Goal: Task Accomplishment & Management: Manage account settings

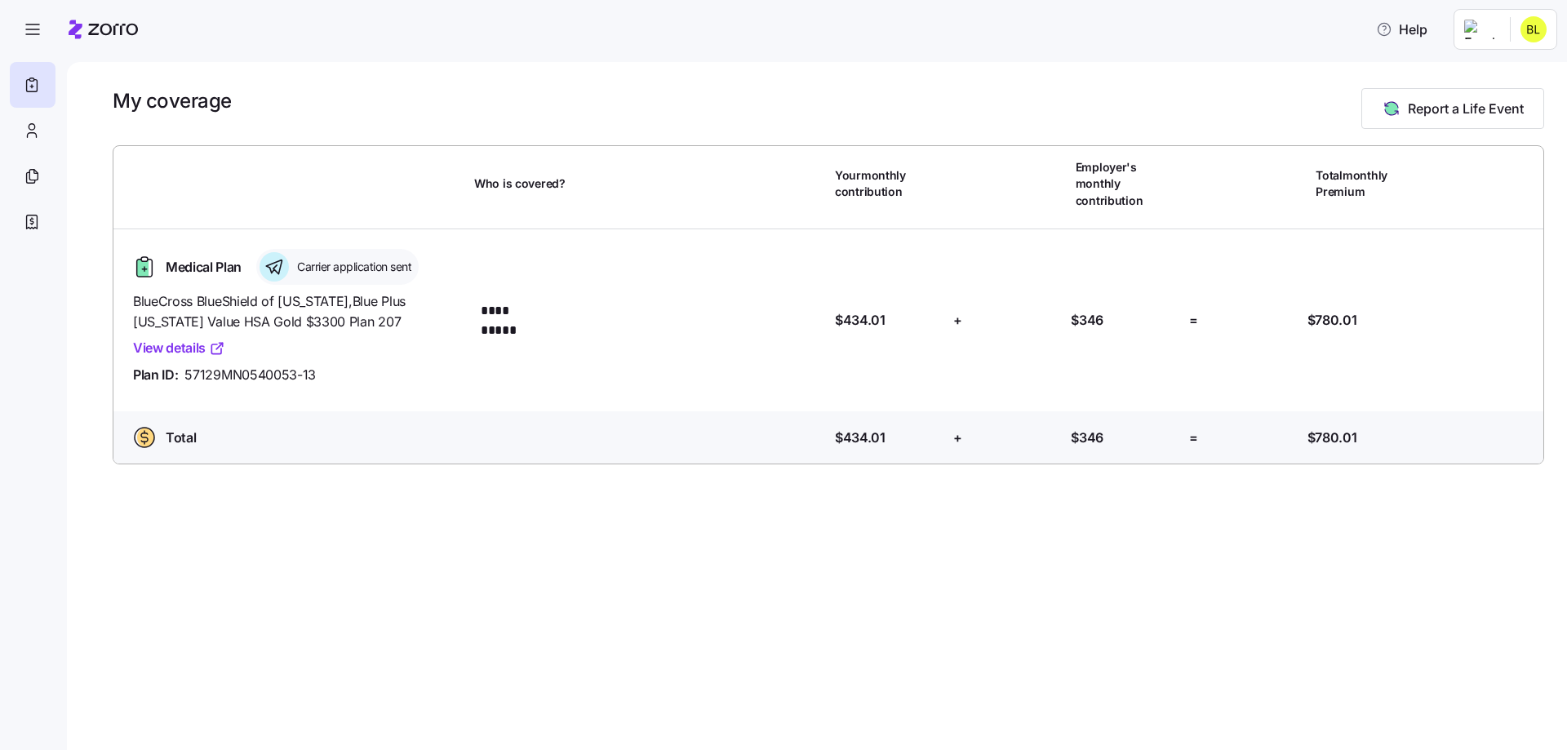
click at [1479, 29] on html "**********" at bounding box center [783, 370] width 1567 height 740
drag, startPoint x: 1505, startPoint y: 72, endPoint x: 1176, endPoint y: 145, distance: 337.7
click at [1506, 71] on div "Admin view" at bounding box center [1479, 73] width 85 height 18
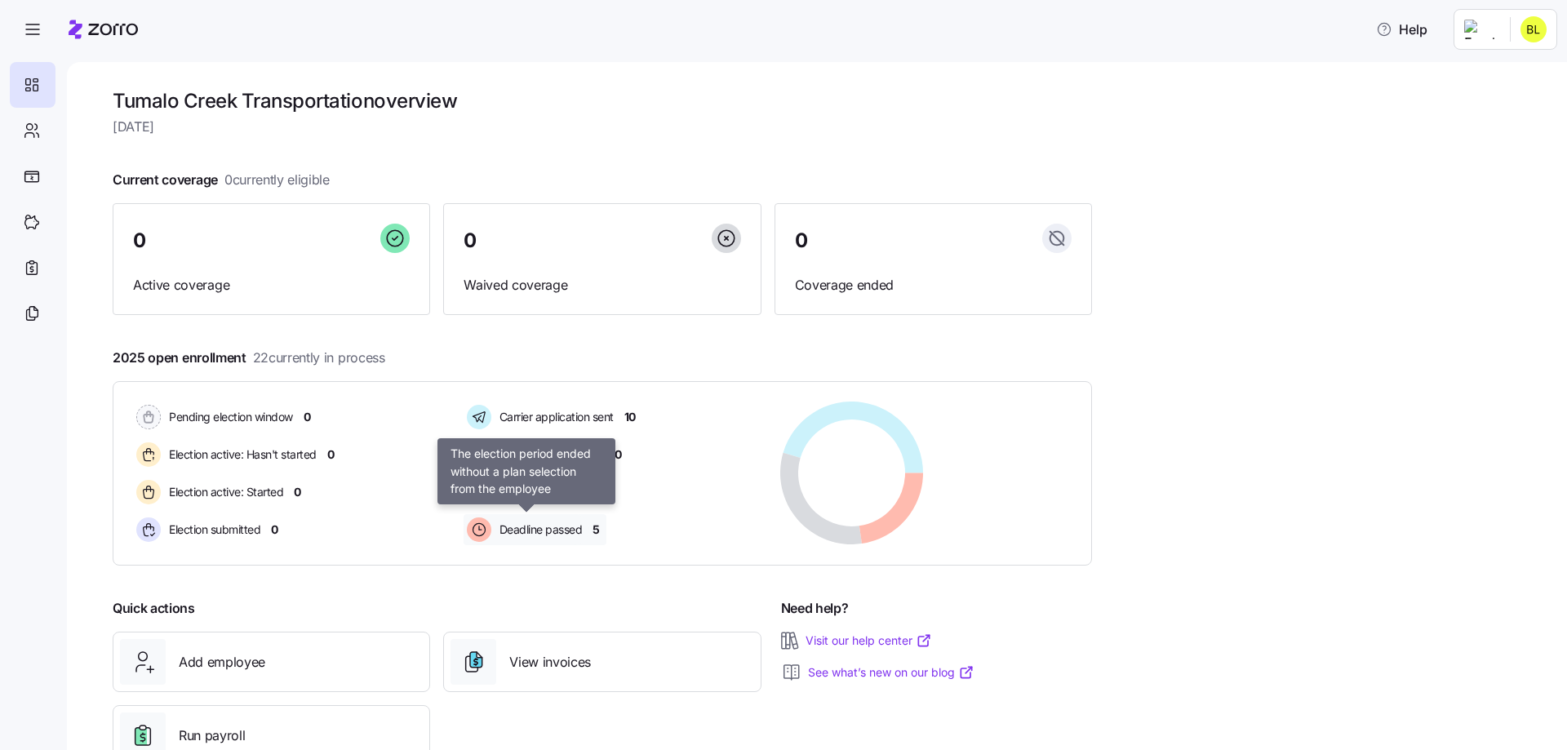
click at [577, 531] on span "Deadline passed" at bounding box center [539, 530] width 88 height 16
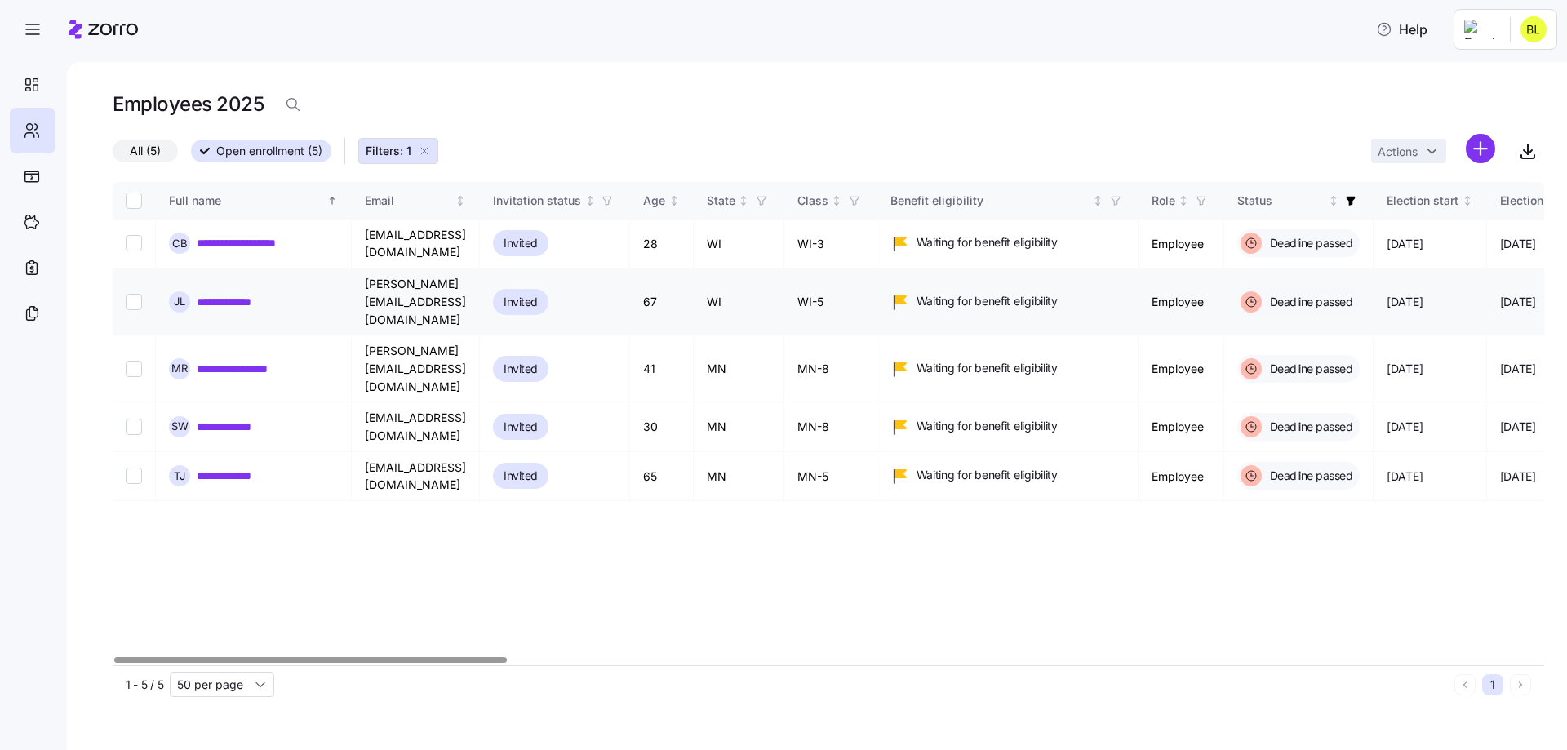
click at [694, 278] on td "67" at bounding box center [662, 302] width 64 height 67
click at [671, 112] on div "Employees 2025" at bounding box center [829, 104] width 1432 height 33
